Goal: Task Accomplishment & Management: Complete application form

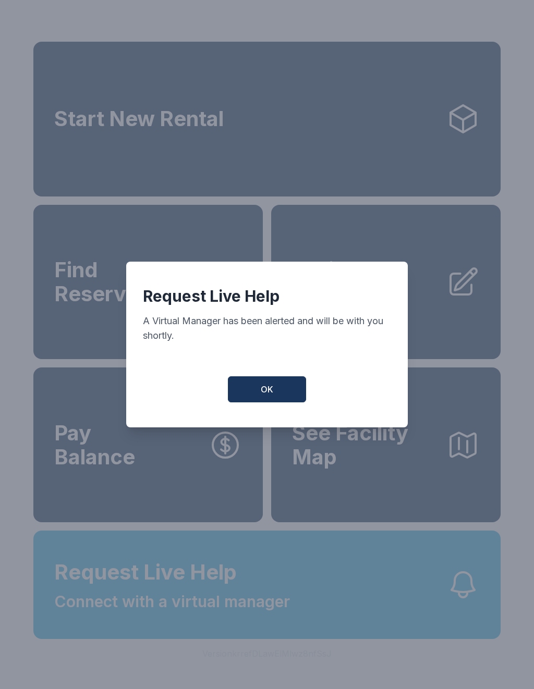
click at [275, 396] on button "OK" at bounding box center [267, 389] width 78 height 26
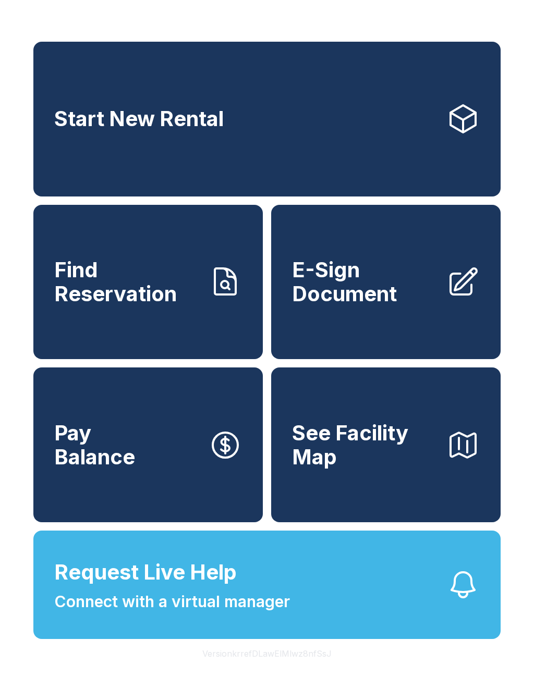
click at [158, 305] on span "Find Reservation" at bounding box center [127, 281] width 146 height 47
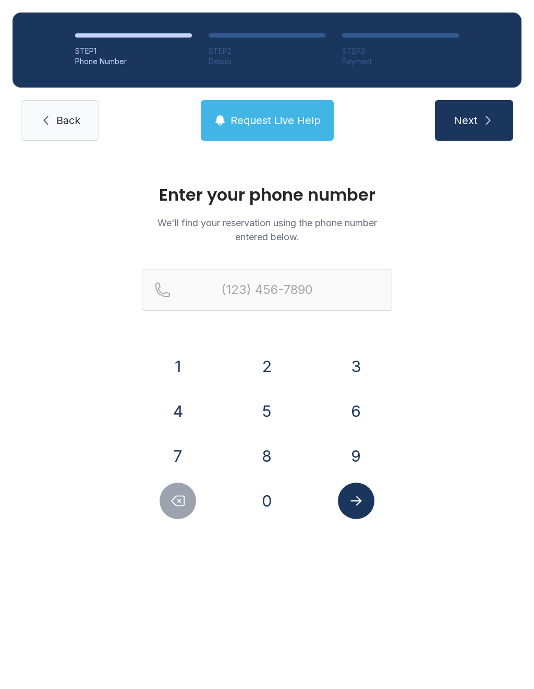
click at [176, 411] on button "4" at bounding box center [177, 411] width 36 height 36
click at [261, 496] on button "0" at bounding box center [267, 501] width 36 height 36
click at [180, 415] on button "4" at bounding box center [177, 411] width 36 height 36
click at [189, 454] on button "7" at bounding box center [177, 456] width 36 height 36
click at [188, 373] on button "1" at bounding box center [177, 366] width 36 height 36
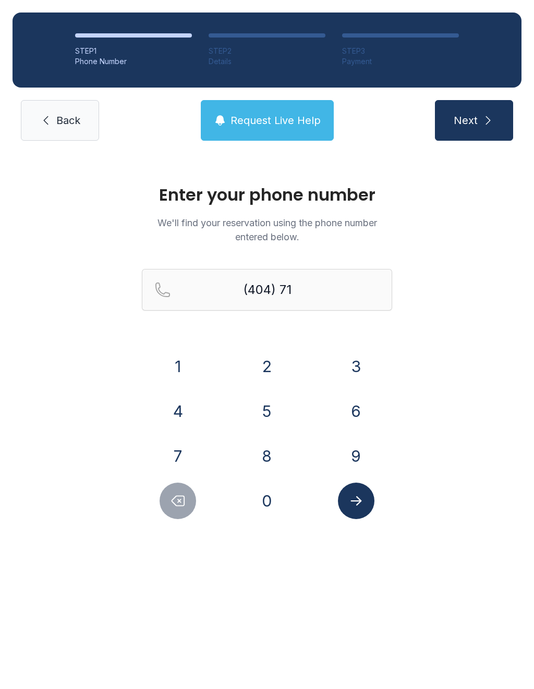
click at [273, 504] on button "0" at bounding box center [267, 501] width 36 height 36
click at [348, 417] on button "6" at bounding box center [356, 411] width 36 height 36
click at [195, 406] on button "4" at bounding box center [177, 411] width 36 height 36
click at [278, 411] on button "5" at bounding box center [267, 411] width 36 height 36
click at [347, 371] on button "3" at bounding box center [356, 366] width 36 height 36
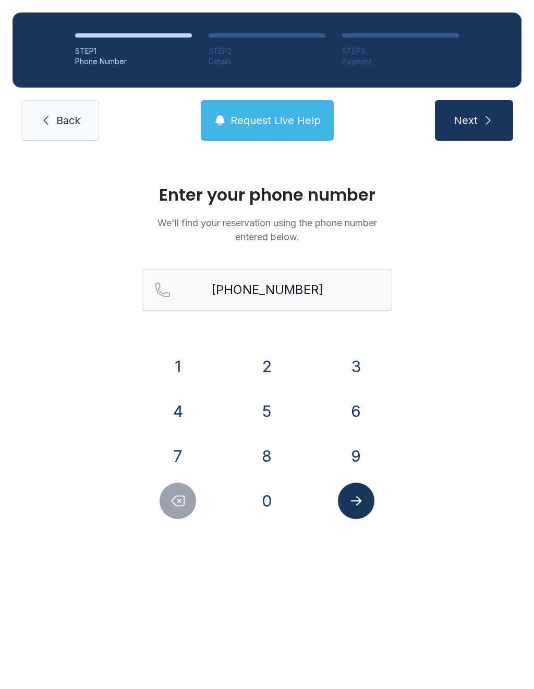
click at [364, 513] on button "Submit lookup form" at bounding box center [356, 501] width 36 height 36
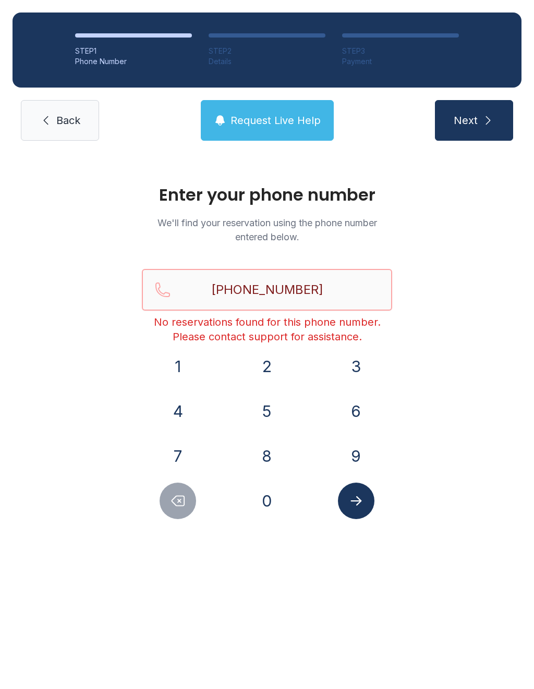
click at [333, 290] on input "[PHONE_NUMBER]" at bounding box center [267, 290] width 250 height 42
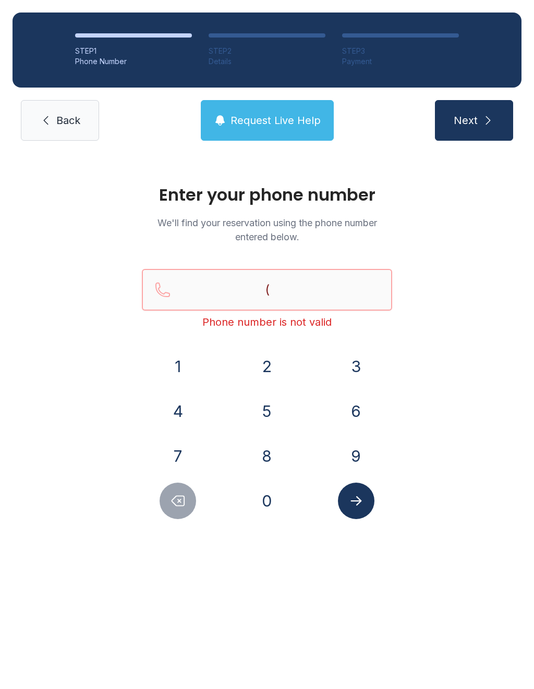
type input "("
click at [457, 412] on div "Enter your phone number We'll find your reservation using the phone number ente…" at bounding box center [267, 357] width 534 height 408
click at [354, 414] on button "6" at bounding box center [356, 411] width 36 height 36
click at [193, 445] on button "7" at bounding box center [177, 456] width 36 height 36
click at [274, 454] on button "8" at bounding box center [267, 456] width 36 height 36
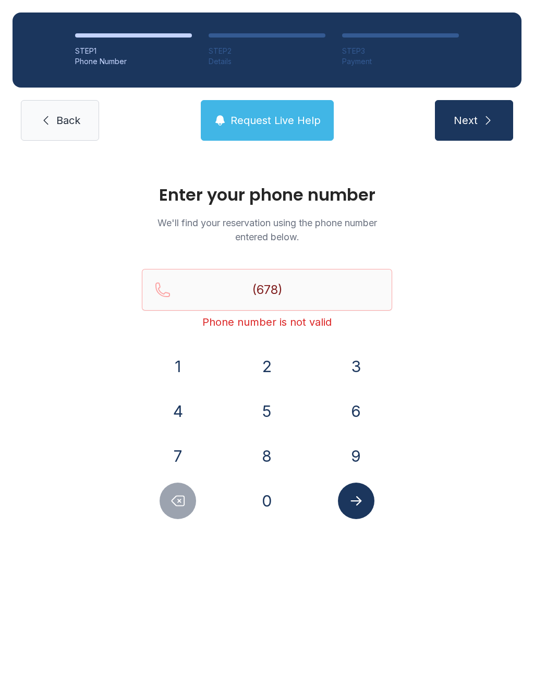
click at [274, 454] on button "8" at bounding box center [267, 456] width 36 height 36
click at [346, 459] on button "9" at bounding box center [356, 456] width 36 height 36
click at [355, 418] on button "6" at bounding box center [356, 411] width 36 height 36
click at [352, 450] on button "9" at bounding box center [356, 456] width 36 height 36
click at [187, 454] on button "7" at bounding box center [177, 456] width 36 height 36
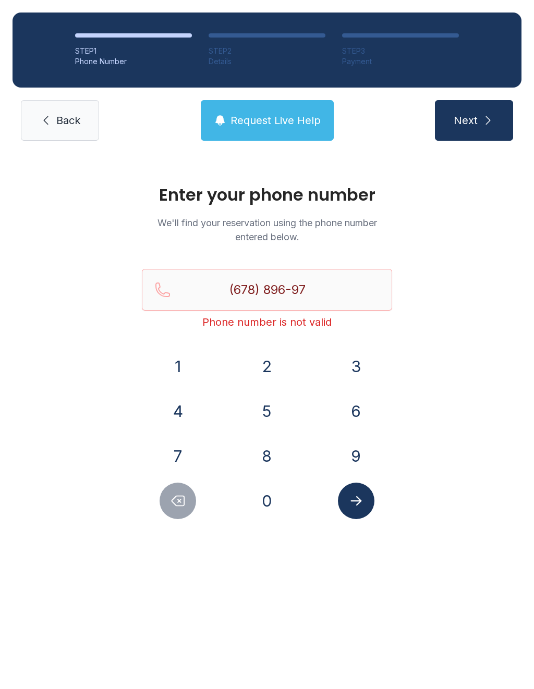
click at [267, 453] on button "8" at bounding box center [267, 456] width 36 height 36
click at [269, 365] on button "2" at bounding box center [267, 366] width 36 height 36
click at [359, 498] on icon "Submit lookup form" at bounding box center [355, 500] width 11 height 9
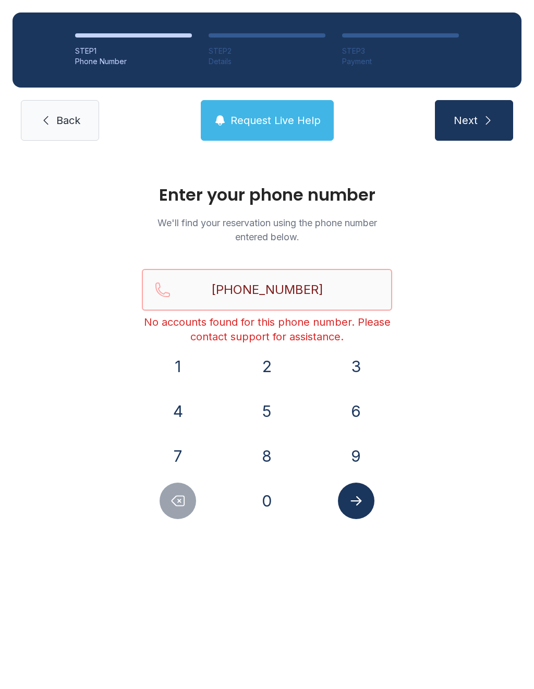
click at [322, 292] on input "[PHONE_NUMBER]" at bounding box center [267, 290] width 250 height 42
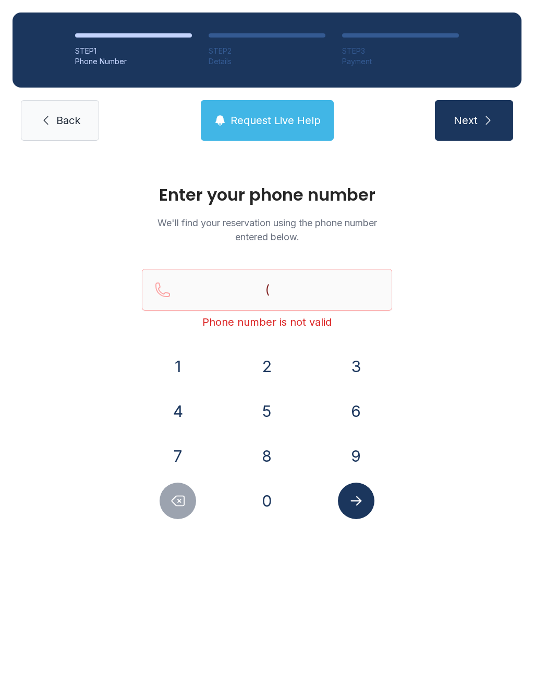
click at [187, 452] on button "7" at bounding box center [177, 456] width 36 height 36
click at [194, 448] on button "7" at bounding box center [177, 456] width 36 height 36
click at [278, 509] on button "0" at bounding box center [267, 501] width 36 height 36
click at [348, 403] on button "6" at bounding box center [356, 411] width 36 height 36
click at [187, 503] on button "Delete number" at bounding box center [177, 501] width 36 height 36
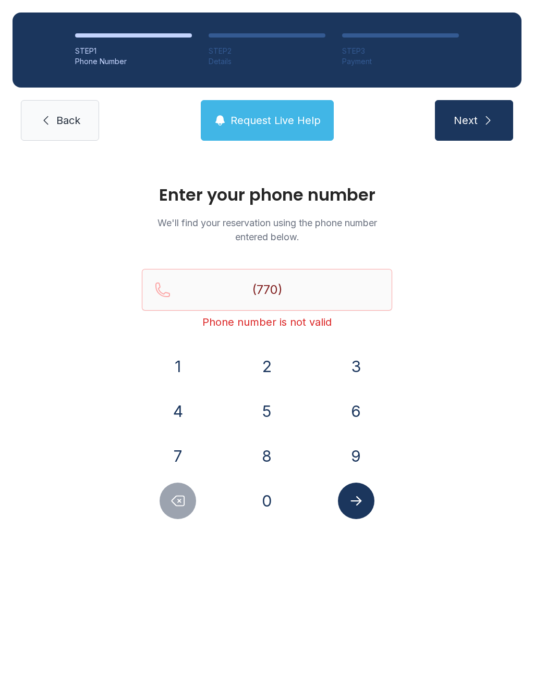
click at [362, 369] on button "3" at bounding box center [356, 366] width 36 height 36
click at [269, 368] on button "2" at bounding box center [267, 366] width 36 height 36
click at [183, 409] on button "4" at bounding box center [177, 411] width 36 height 36
click at [181, 496] on icon "Delete number" at bounding box center [178, 501] width 13 height 10
click at [355, 455] on button "9" at bounding box center [356, 456] width 36 height 36
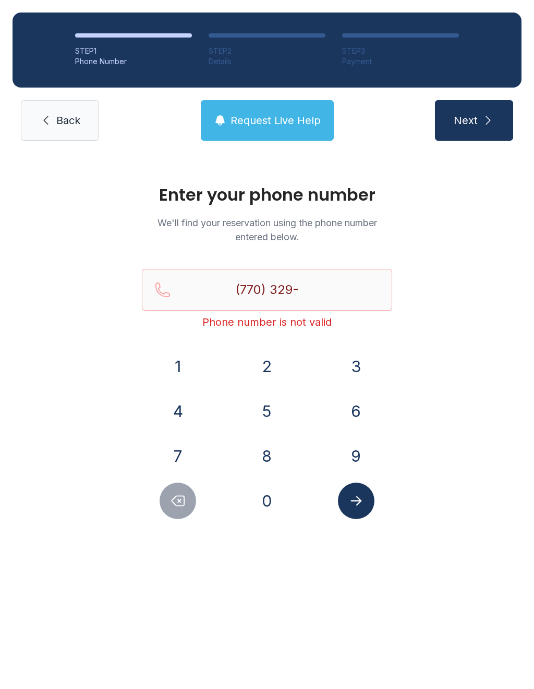
click at [268, 406] on button "5" at bounding box center [267, 411] width 36 height 36
click at [166, 409] on button "4" at bounding box center [177, 411] width 36 height 36
click at [270, 412] on button "5" at bounding box center [267, 411] width 36 height 36
click at [277, 459] on button "8" at bounding box center [267, 456] width 36 height 36
type input "[PHONE_NUMBER]"
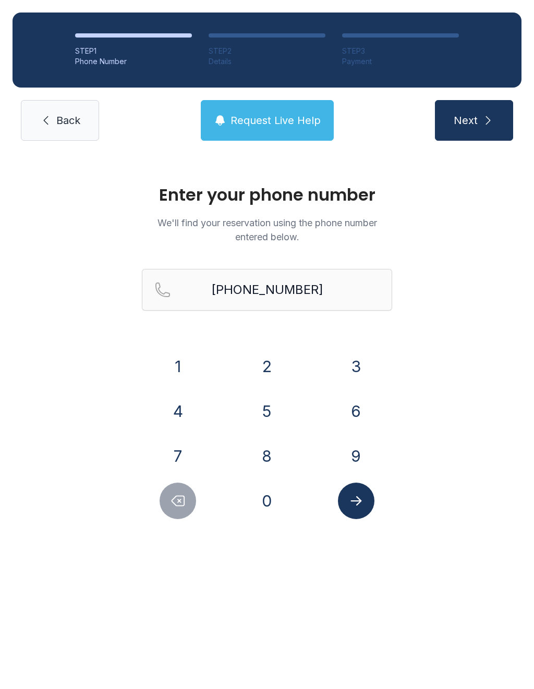
click at [361, 511] on button "Submit lookup form" at bounding box center [356, 501] width 36 height 36
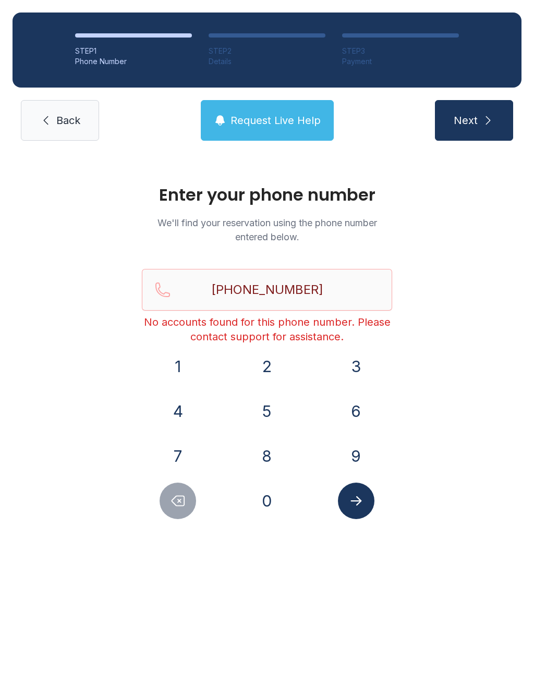
click at [261, 135] on button "Request Live Help" at bounding box center [267, 120] width 133 height 41
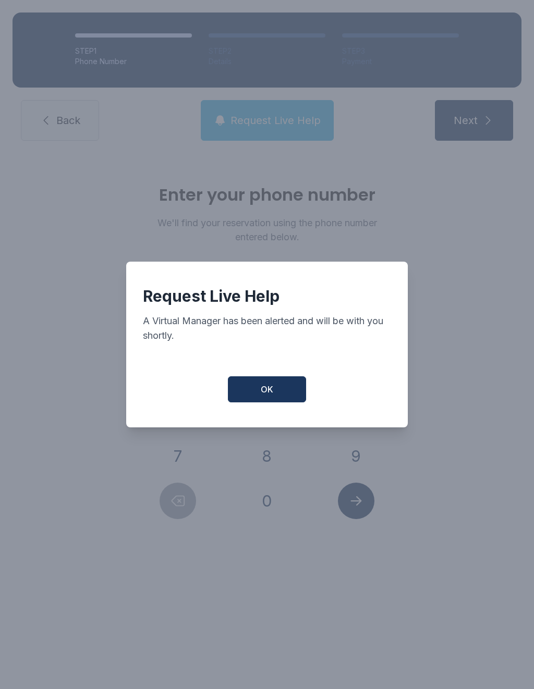
click at [280, 398] on button "OK" at bounding box center [267, 389] width 78 height 26
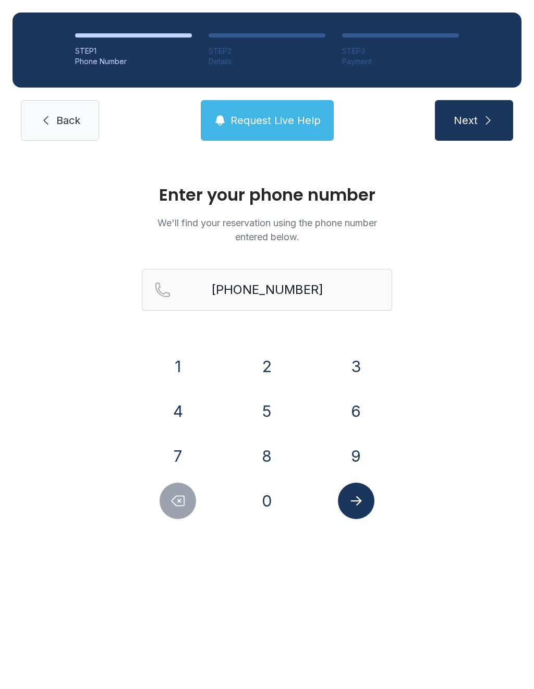
click at [282, 126] on span "Request Live Help" at bounding box center [275, 120] width 90 height 15
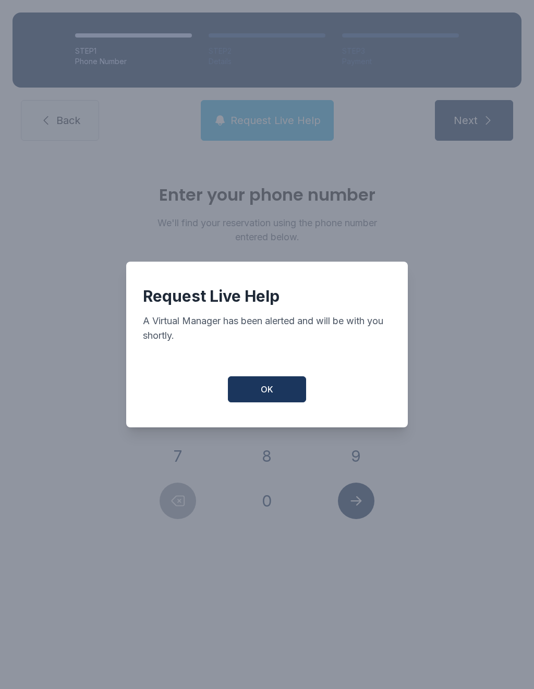
click at [274, 396] on button "OK" at bounding box center [267, 389] width 78 height 26
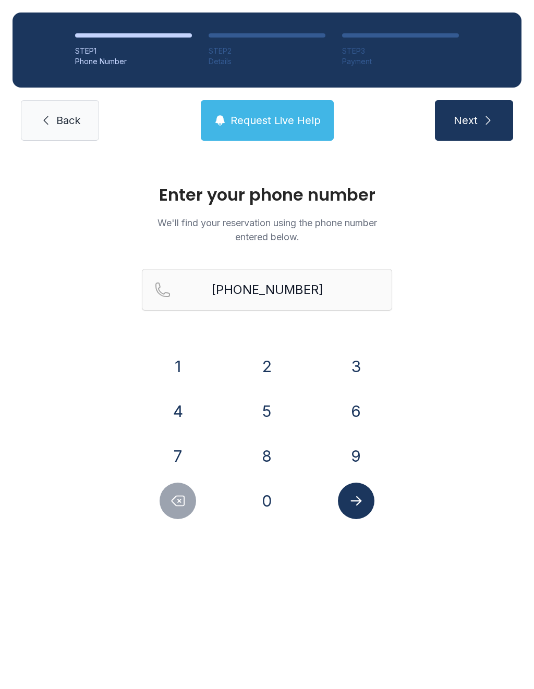
click at [263, 110] on button "Request Live Help" at bounding box center [267, 120] width 133 height 41
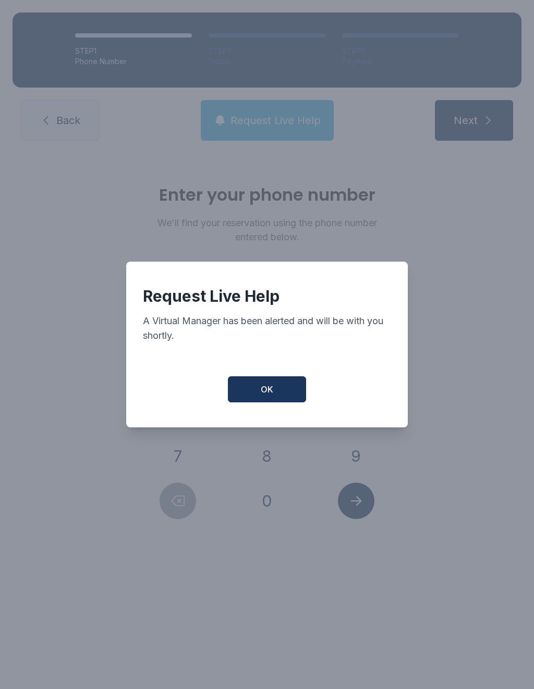
click at [287, 402] on button "OK" at bounding box center [267, 389] width 78 height 26
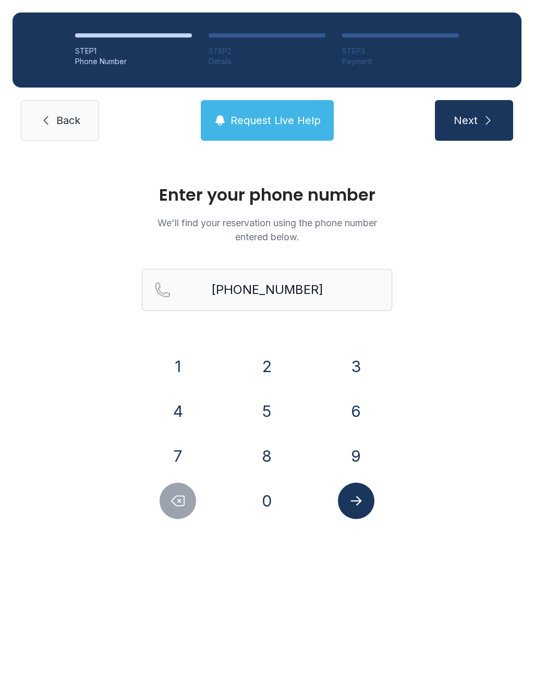
click at [280, 134] on button "Request Live Help" at bounding box center [267, 120] width 133 height 41
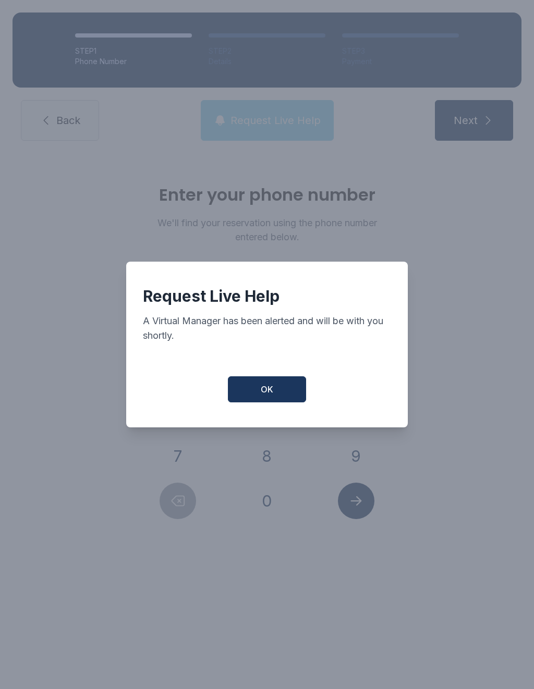
click at [265, 402] on button "OK" at bounding box center [267, 389] width 78 height 26
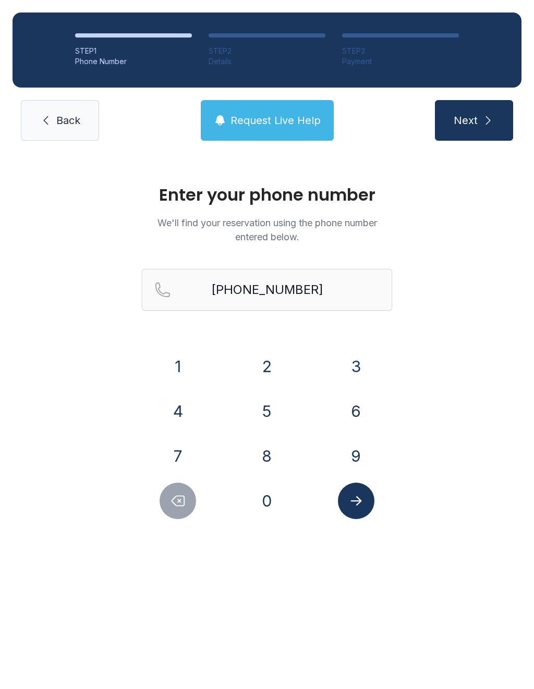
click at [59, 120] on span "Back" at bounding box center [68, 120] width 24 height 15
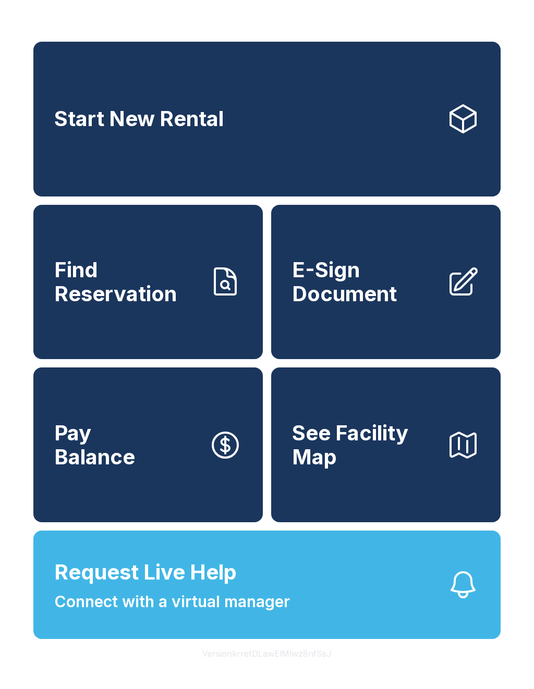
click at [220, 327] on link "Find Reservation" at bounding box center [147, 282] width 229 height 155
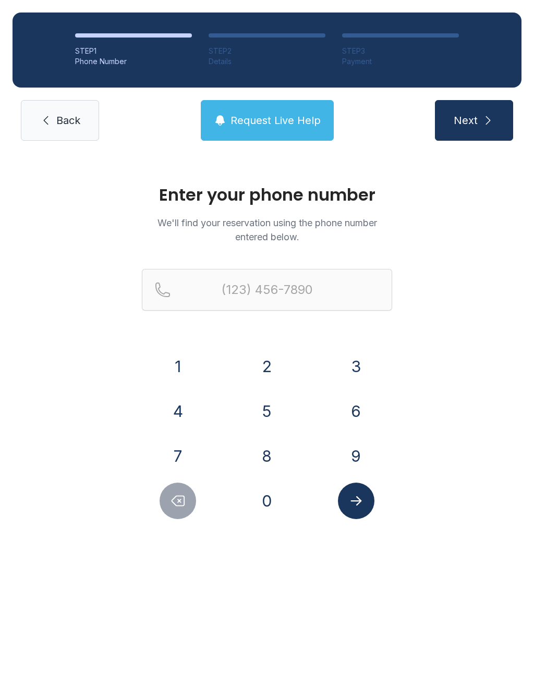
click at [474, 123] on span "Next" at bounding box center [465, 120] width 24 height 15
type input "("
click at [278, 134] on button "Request Live Help" at bounding box center [267, 120] width 133 height 41
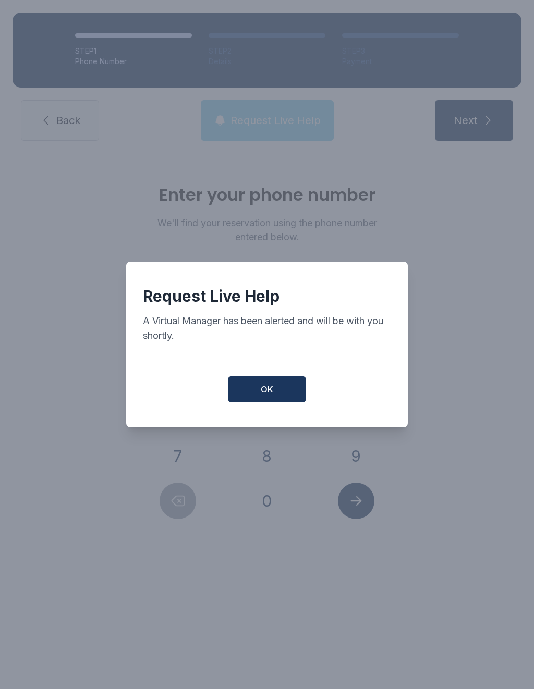
click at [273, 393] on button "OK" at bounding box center [267, 389] width 78 height 26
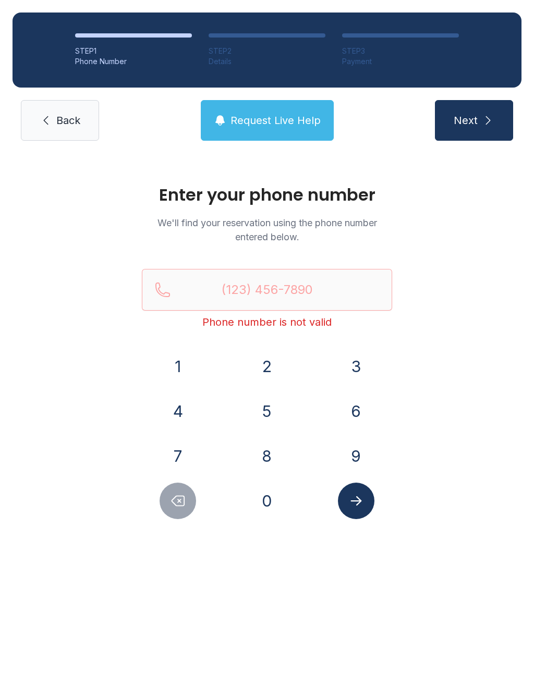
click at [269, 130] on button "Request Live Help" at bounding box center [267, 120] width 133 height 41
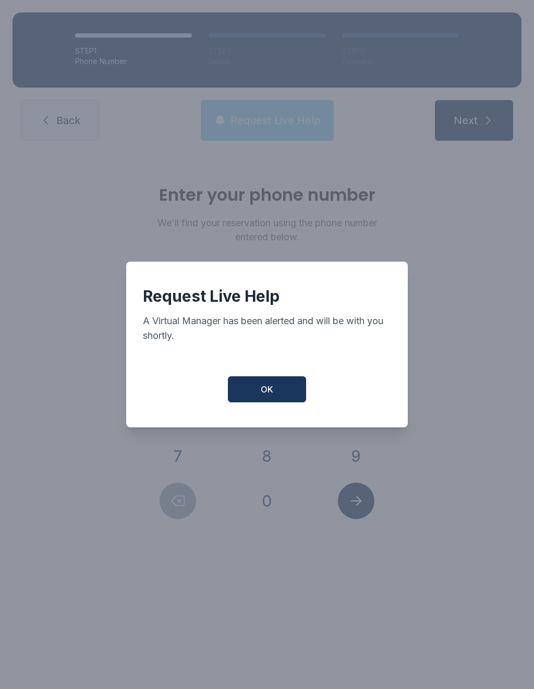
click at [284, 394] on button "OK" at bounding box center [267, 389] width 78 height 26
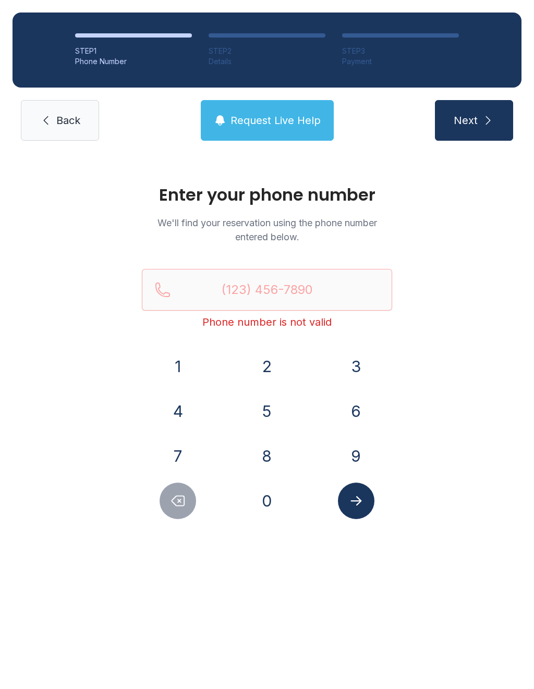
click at [284, 116] on span "Request Live Help" at bounding box center [275, 120] width 90 height 15
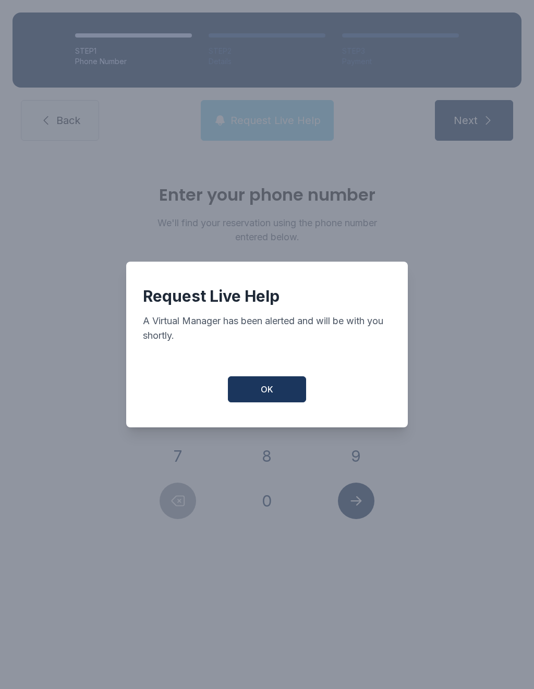
click at [269, 402] on button "OK" at bounding box center [267, 389] width 78 height 26
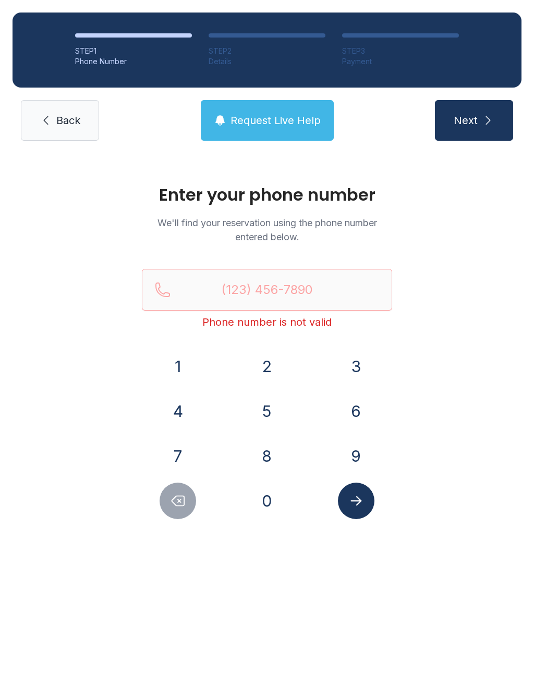
click at [282, 123] on span "Request Live Help" at bounding box center [275, 120] width 90 height 15
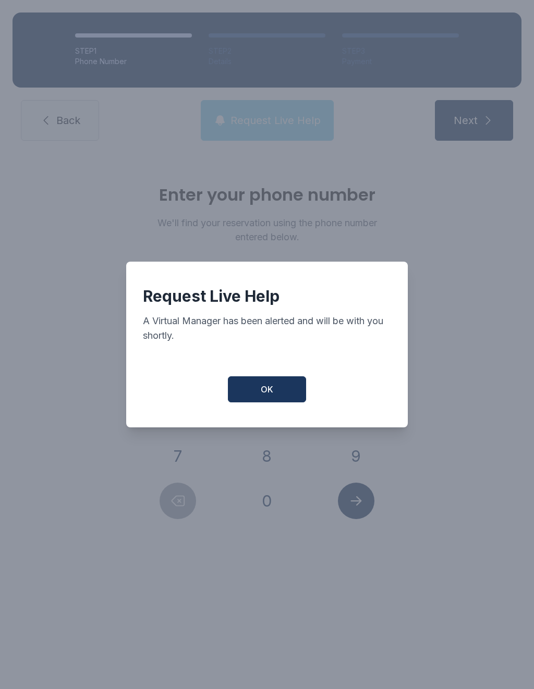
click at [262, 396] on span "OK" at bounding box center [267, 389] width 13 height 13
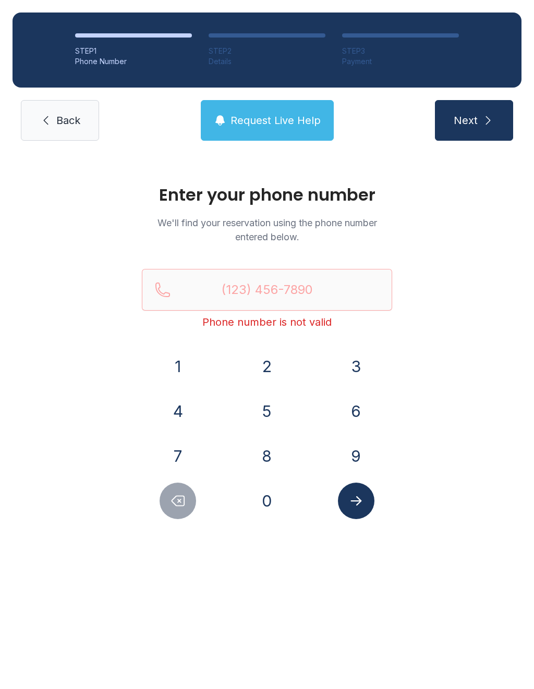
click at [301, 140] on button "Request Live Help" at bounding box center [267, 120] width 133 height 41
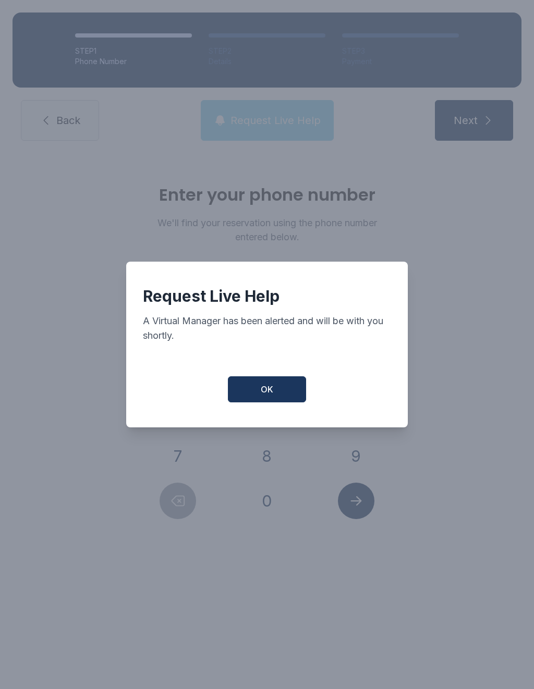
click at [263, 396] on span "OK" at bounding box center [267, 389] width 13 height 13
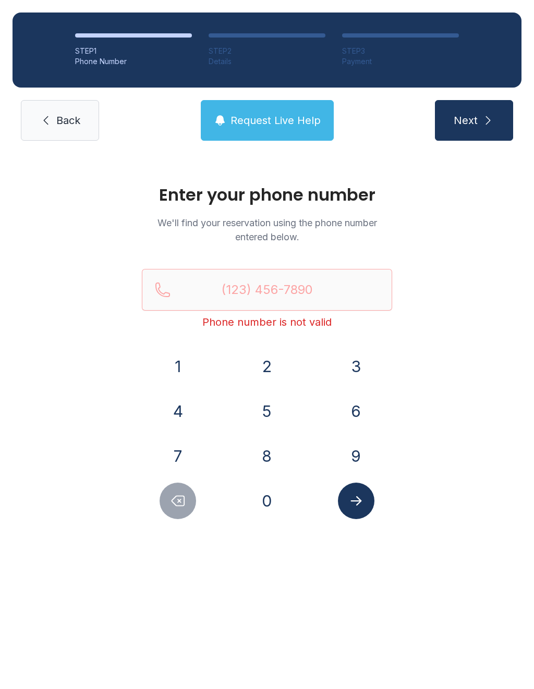
click at [358, 406] on button "6" at bounding box center [356, 411] width 36 height 36
click at [174, 438] on button "7" at bounding box center [177, 456] width 36 height 36
click at [270, 448] on button "8" at bounding box center [267, 456] width 36 height 36
click at [178, 497] on icon "Delete number" at bounding box center [178, 501] width 16 height 16
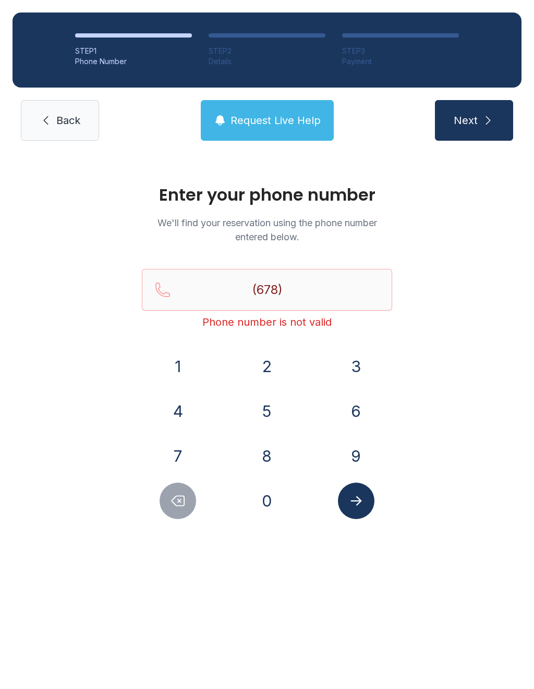
click at [178, 496] on icon "Delete number" at bounding box center [178, 501] width 13 height 10
click at [178, 497] on icon "Delete number" at bounding box center [178, 501] width 16 height 16
type input "(6"
click at [178, 497] on icon "Delete number" at bounding box center [178, 501] width 16 height 16
click at [195, 413] on button "4" at bounding box center [177, 411] width 36 height 36
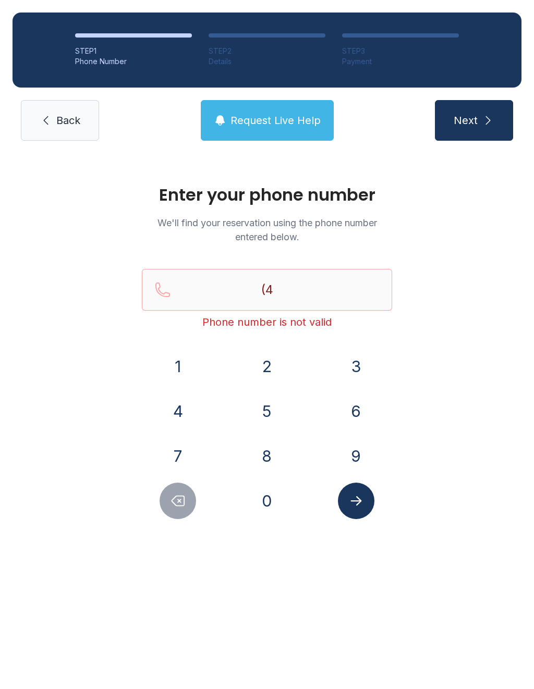
click at [271, 508] on button "0" at bounding box center [267, 501] width 36 height 36
click at [186, 410] on button "4" at bounding box center [177, 411] width 36 height 36
click at [187, 451] on button "7" at bounding box center [177, 456] width 36 height 36
click at [190, 371] on button "1" at bounding box center [177, 366] width 36 height 36
click at [261, 503] on button "0" at bounding box center [267, 501] width 36 height 36
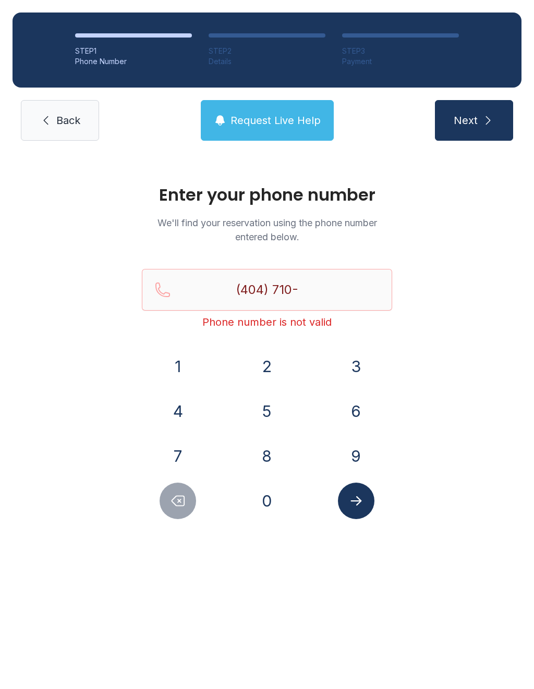
click at [354, 411] on button "6" at bounding box center [356, 411] width 36 height 36
click at [199, 405] on div "4" at bounding box center [178, 411] width 72 height 36
click at [267, 404] on button "5" at bounding box center [267, 411] width 36 height 36
click at [344, 358] on button "3" at bounding box center [356, 366] width 36 height 36
click at [187, 502] on button "Delete number" at bounding box center [177, 501] width 36 height 36
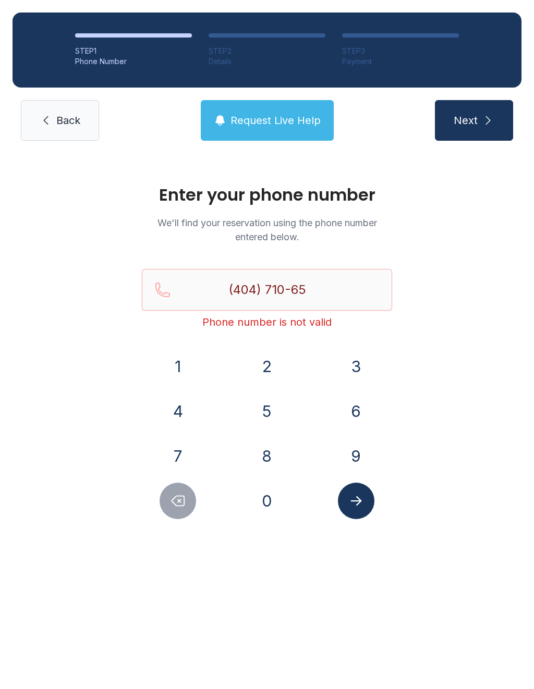
click at [187, 502] on button "Delete number" at bounding box center [177, 501] width 36 height 36
click at [184, 411] on button "4" at bounding box center [177, 411] width 36 height 36
click at [268, 414] on button "5" at bounding box center [267, 411] width 36 height 36
click at [359, 363] on button "3" at bounding box center [356, 366] width 36 height 36
type input "[PHONE_NUMBER]"
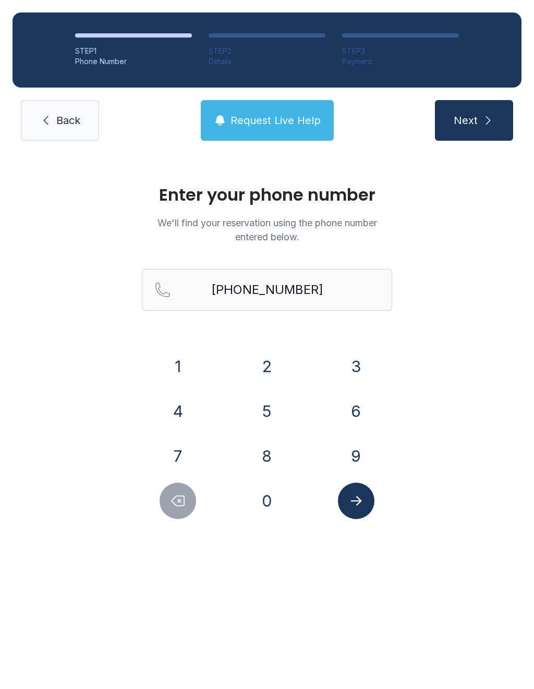
click at [356, 504] on icon "Submit lookup form" at bounding box center [356, 501] width 16 height 16
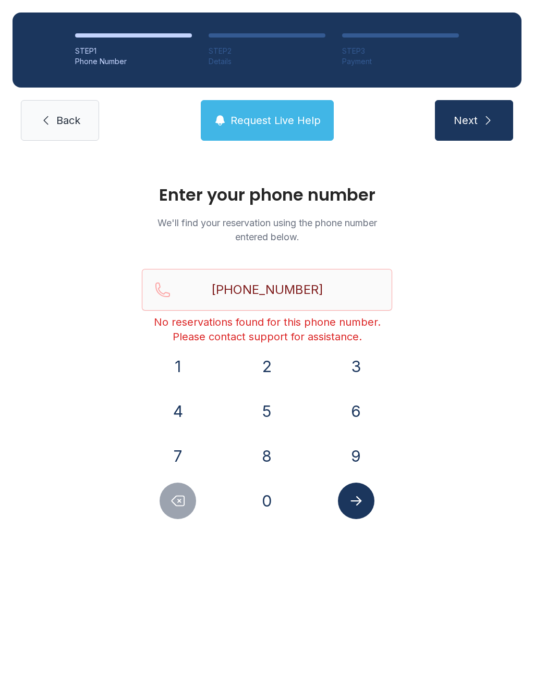
click at [291, 122] on span "Request Live Help" at bounding box center [275, 120] width 90 height 15
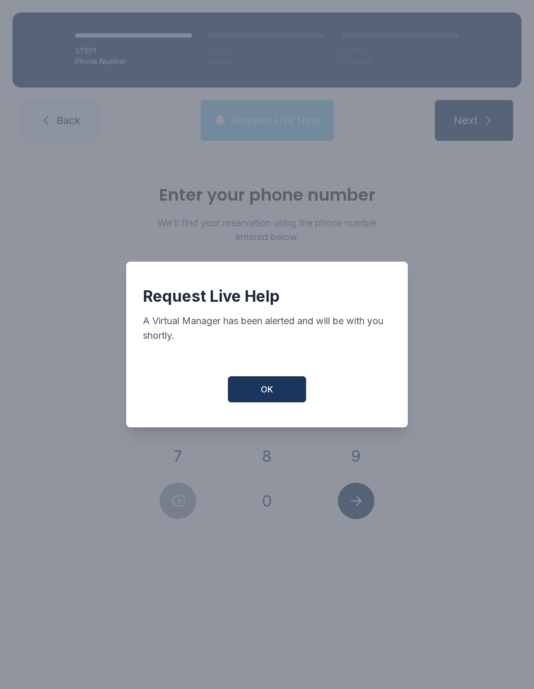
click at [278, 397] on button "OK" at bounding box center [267, 389] width 78 height 26
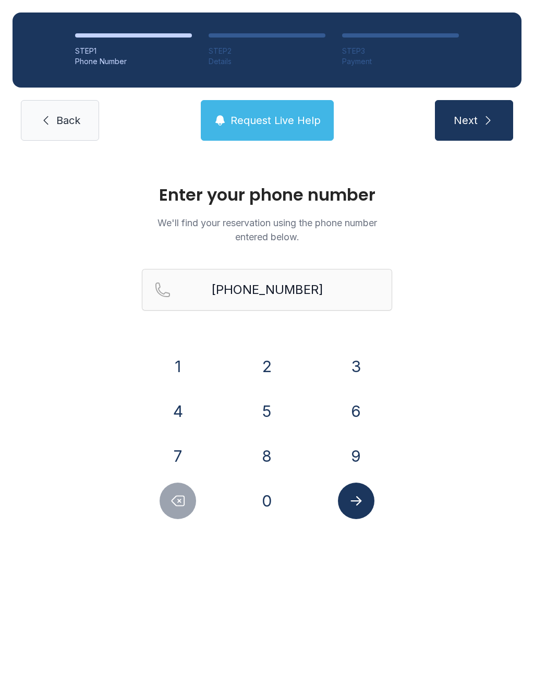
click at [306, 117] on span "Request Live Help" at bounding box center [275, 120] width 90 height 15
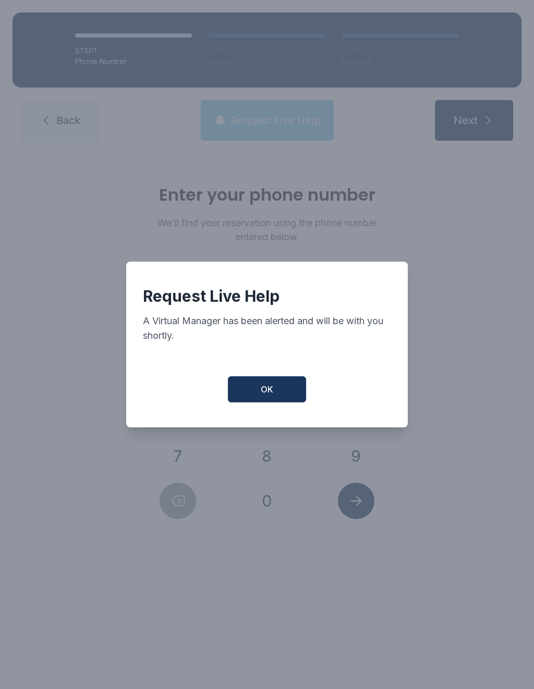
click at [264, 396] on span "OK" at bounding box center [267, 389] width 13 height 13
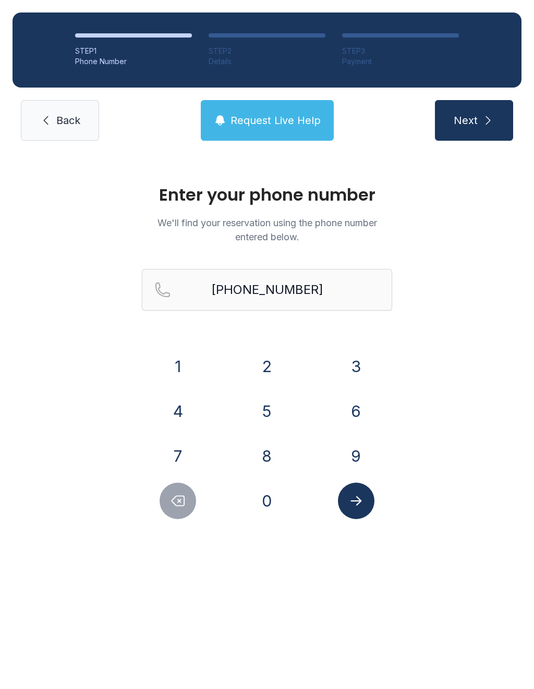
click at [272, 119] on span "Request Live Help" at bounding box center [275, 120] width 90 height 15
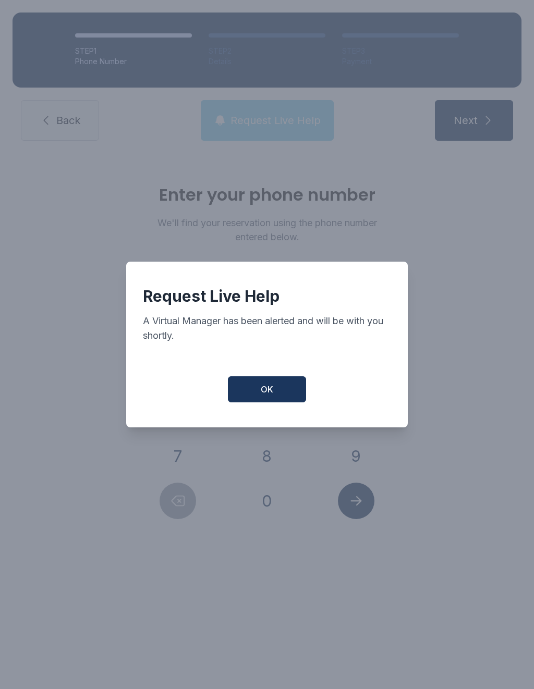
click at [266, 401] on button "OK" at bounding box center [267, 389] width 78 height 26
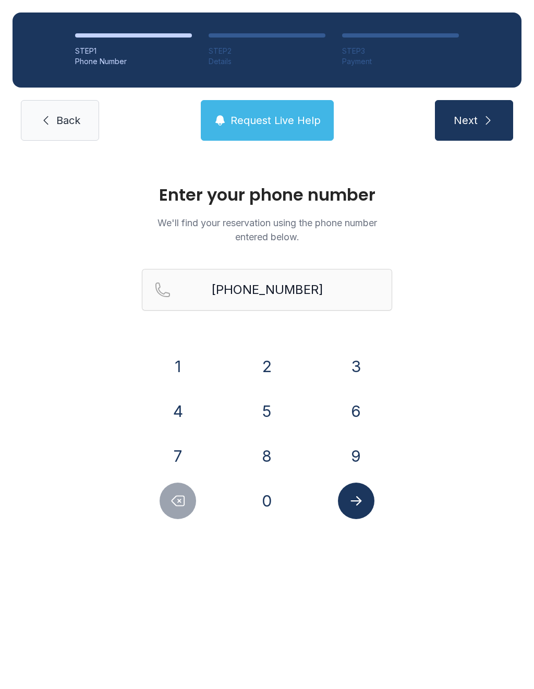
click at [54, 120] on link "Back" at bounding box center [60, 120] width 78 height 41
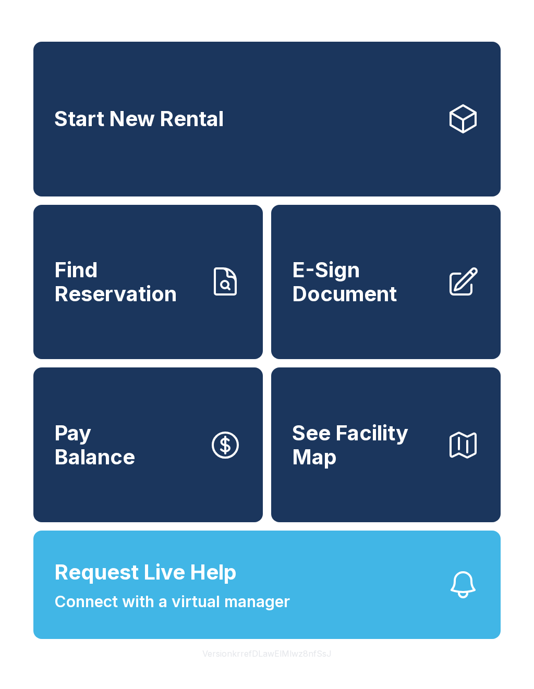
click at [303, 619] on button "Request Live Help Connect with a virtual manager" at bounding box center [266, 585] width 467 height 108
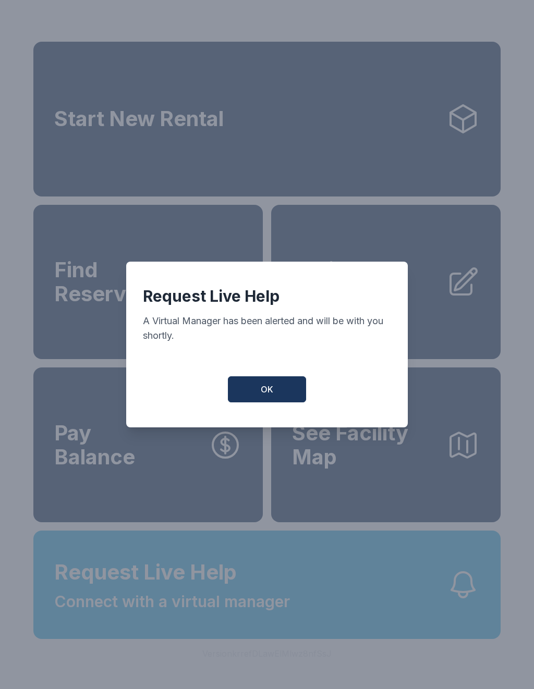
click at [263, 393] on span "OK" at bounding box center [267, 389] width 13 height 13
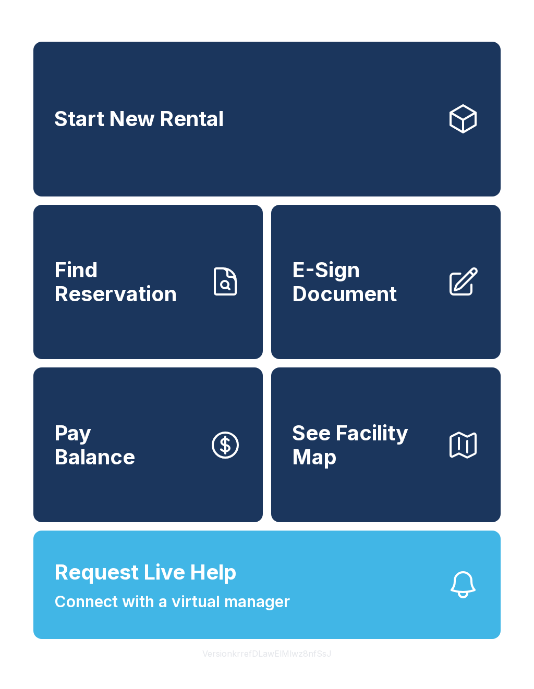
click at [258, 609] on span "Request Live Help Connect with a virtual manager" at bounding box center [172, 585] width 236 height 57
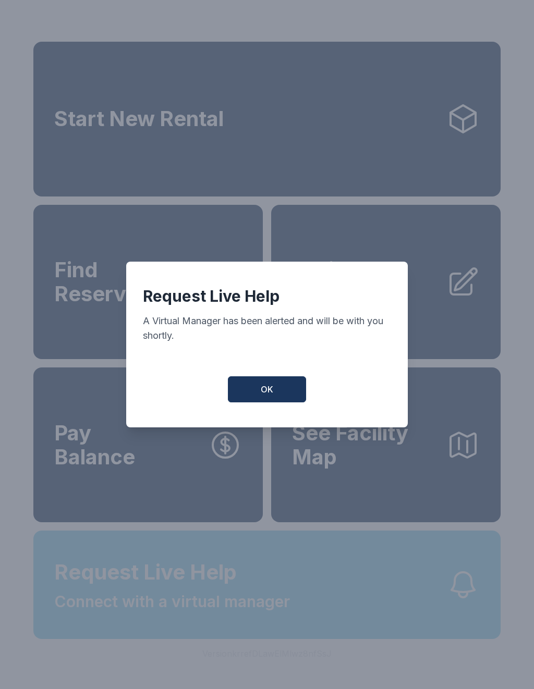
click at [283, 399] on button "OK" at bounding box center [267, 389] width 78 height 26
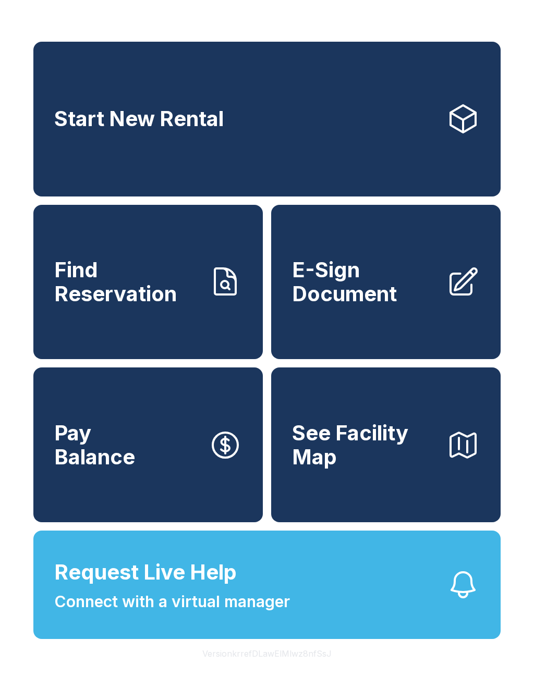
click at [245, 608] on span "Request Live Help Connect with a virtual manager" at bounding box center [172, 585] width 236 height 57
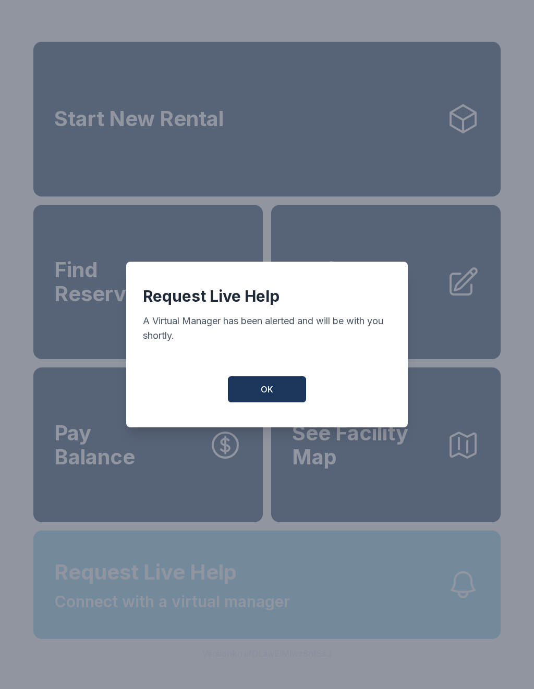
click at [273, 397] on button "OK" at bounding box center [267, 389] width 78 height 26
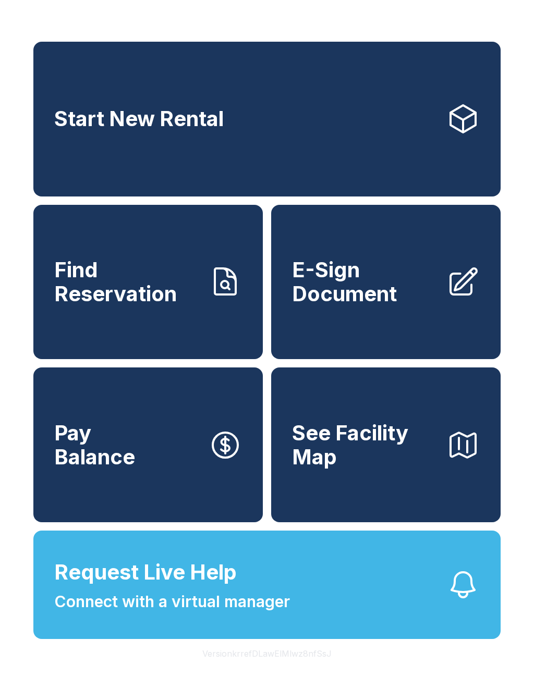
click at [367, 299] on span "E-Sign Document" at bounding box center [365, 281] width 146 height 47
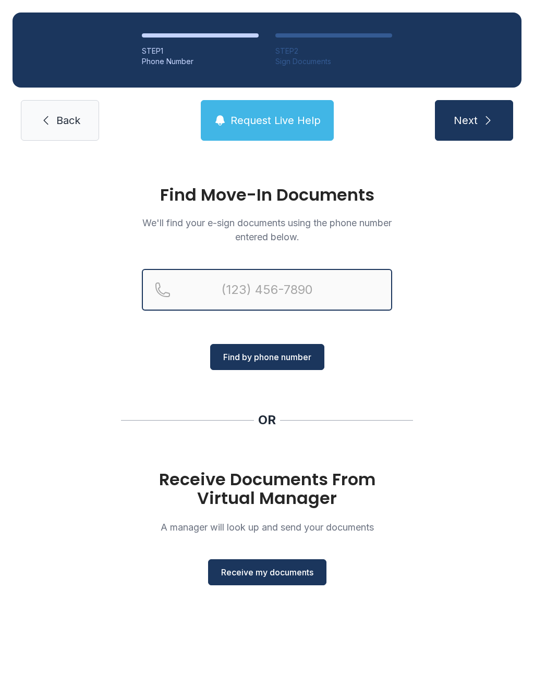
click at [339, 293] on input "Reservation phone number" at bounding box center [267, 290] width 250 height 42
type input "[PHONE_NUMBER]"
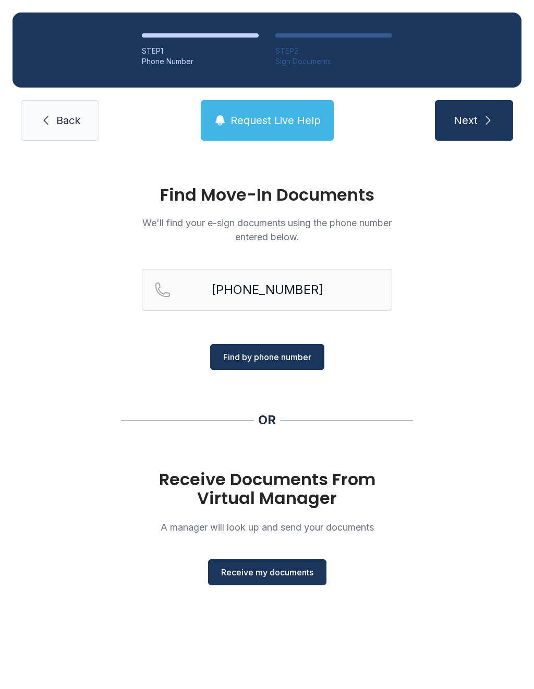
click at [288, 359] on span "Find by phone number" at bounding box center [267, 357] width 88 height 13
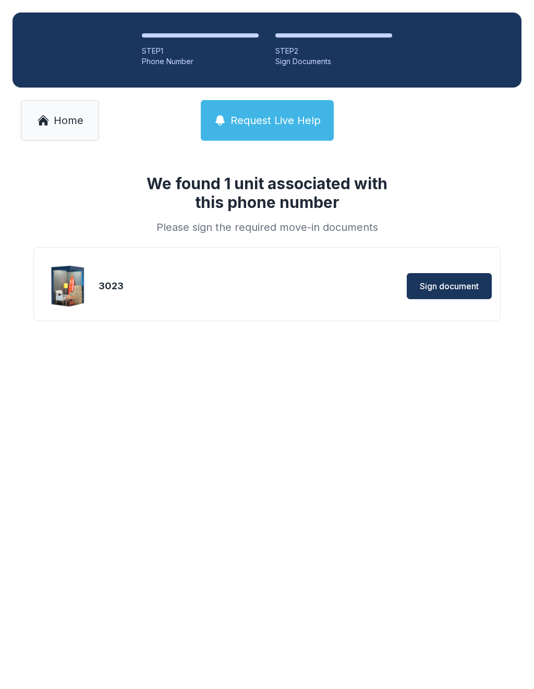
click at [448, 280] on span "Sign document" at bounding box center [449, 286] width 59 height 13
click at [331, 297] on div "Sign document" at bounding box center [400, 286] width 182 height 26
click at [337, 290] on div "Sign document" at bounding box center [400, 286] width 182 height 26
click at [444, 286] on span "Sign document" at bounding box center [449, 286] width 59 height 13
click at [68, 126] on span "Home" at bounding box center [69, 120] width 30 height 15
